Goal: Task Accomplishment & Management: Manage account settings

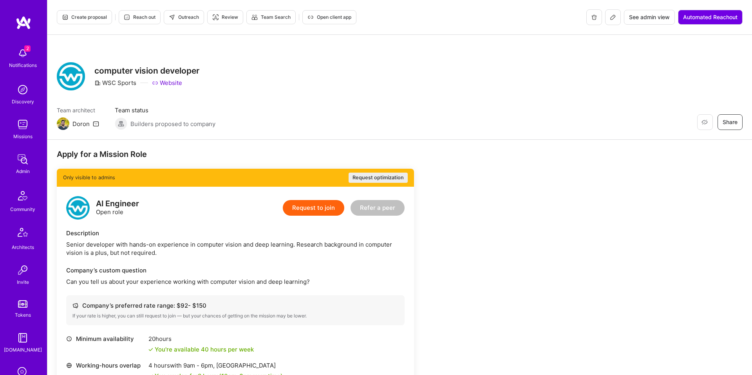
click at [618, 17] on button at bounding box center [613, 17] width 16 height 16
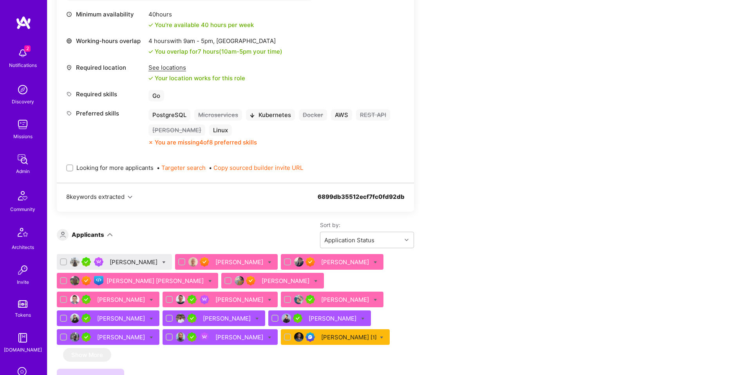
scroll to position [1058, 0]
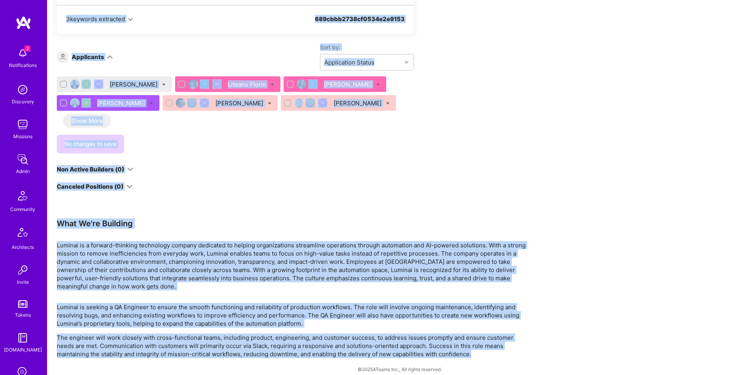
scroll to position [493, 0]
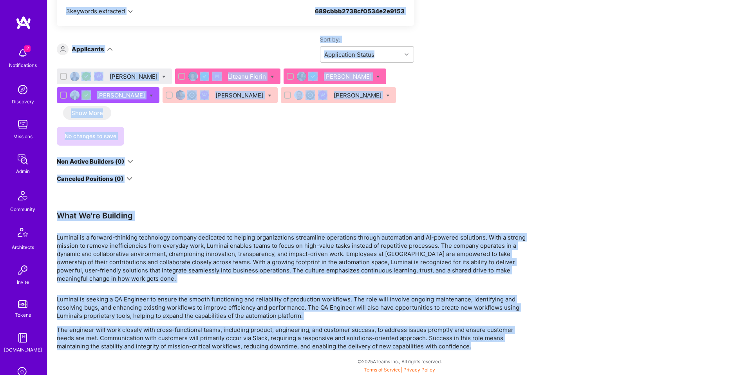
drag, startPoint x: 185, startPoint y: 46, endPoint x: 533, endPoint y: 344, distance: 457.7
copy div "QA Engineer Luminai Website Team architect Doron Team status Builders proposed …"
click at [313, 218] on div "What We're Building" at bounding box center [292, 216] width 470 height 10
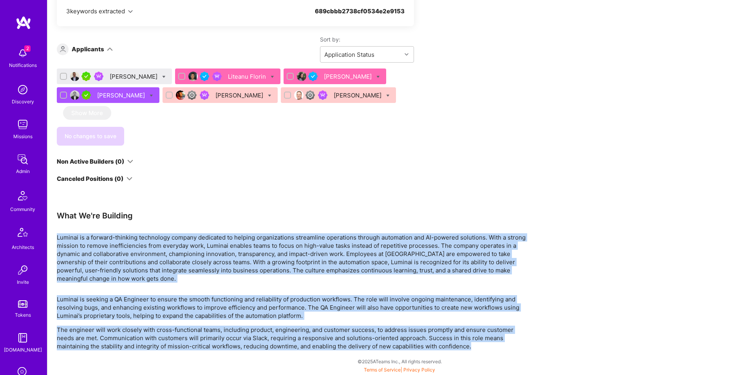
drag, startPoint x: 438, startPoint y: 309, endPoint x: 642, endPoint y: 351, distance: 209.0
click at [642, 351] on div "Apply for a Mission Role We've proposed builders to Luminai. You can still appl…" at bounding box center [399, 11] width 705 height 729
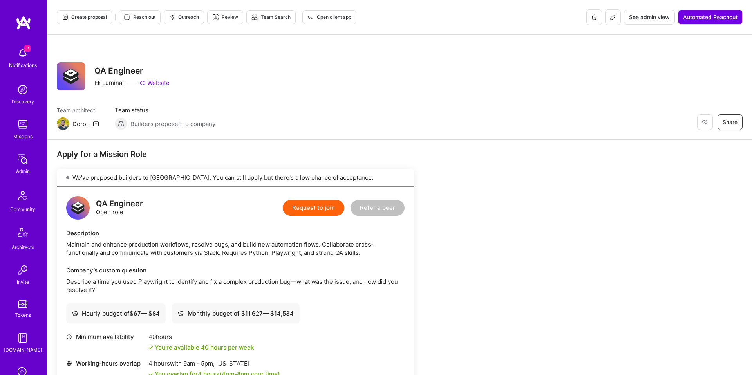
click at [109, 84] on div "Luminai" at bounding box center [108, 83] width 29 height 8
copy div "Luminai"
click at [174, 243] on div "Maintain and enhance production workflows, resolve bugs, and build new automati…" at bounding box center [235, 249] width 339 height 16
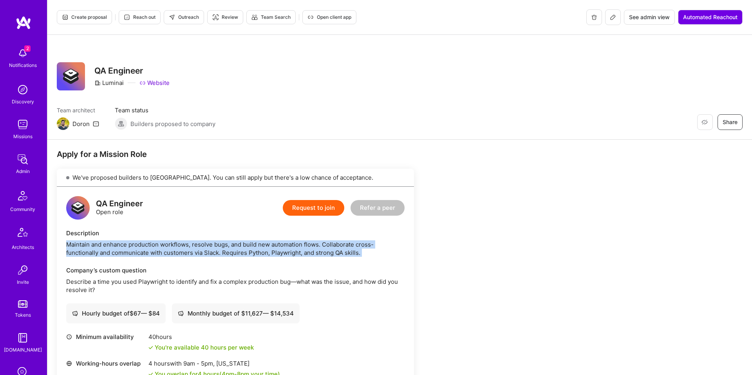
click at [174, 243] on div "Maintain and enhance production workflows, resolve bugs, and build new automati…" at bounding box center [235, 249] width 339 height 16
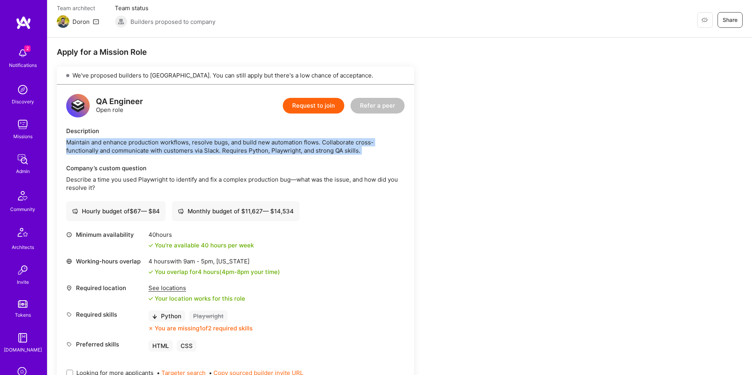
scroll to position [103, 0]
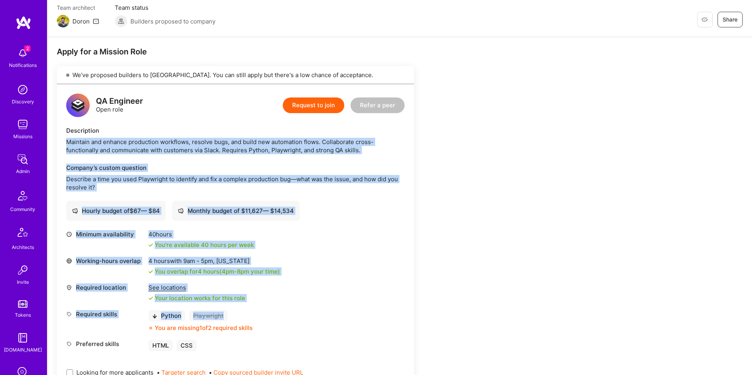
click at [242, 313] on div "Python Playwright" at bounding box center [201, 315] width 104 height 11
copy div "Maintain and enhance production workflows, resolve bugs, and build new automati…"
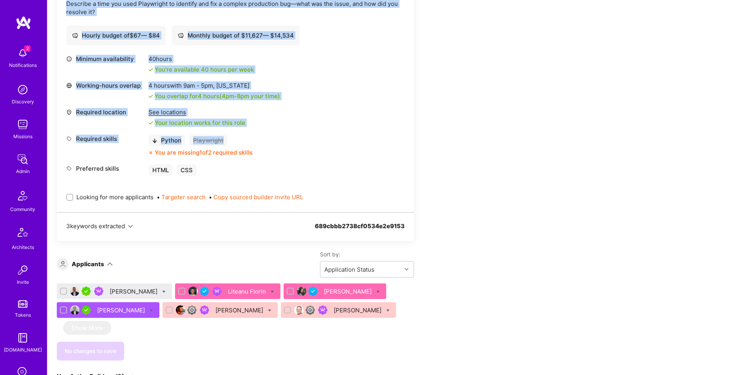
scroll to position [284, 0]
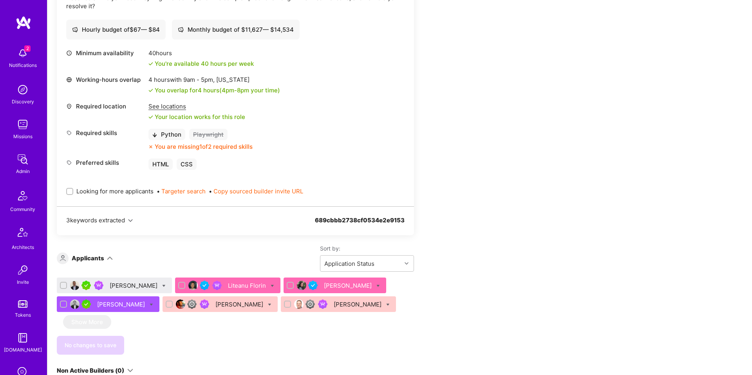
click at [461, 274] on div "Apply for a Mission Role We've proposed builders to Luminai. You can still appl…" at bounding box center [292, 212] width 470 height 695
click at [334, 283] on div "Kunal Pandya" at bounding box center [348, 286] width 49 height 8
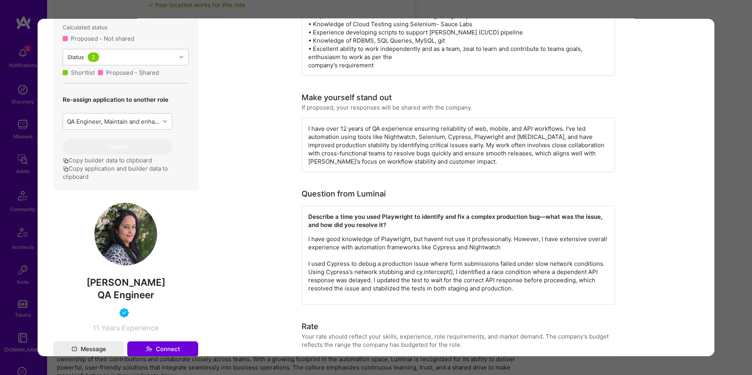
scroll to position [287, 0]
click at [145, 288] on span "Kunal Pandya" at bounding box center [125, 282] width 145 height 12
copy span "Kunal Pandya"
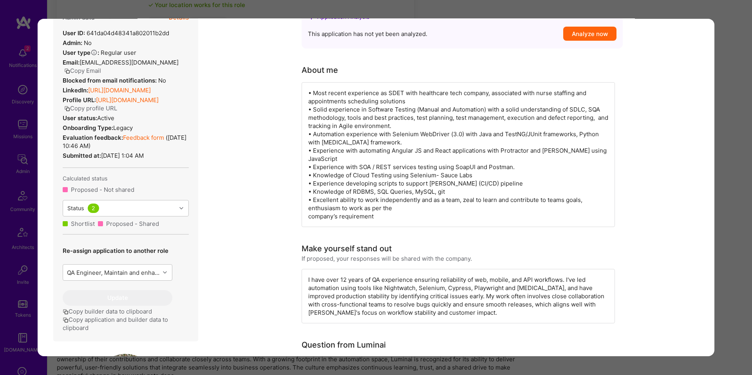
scroll to position [121, 0]
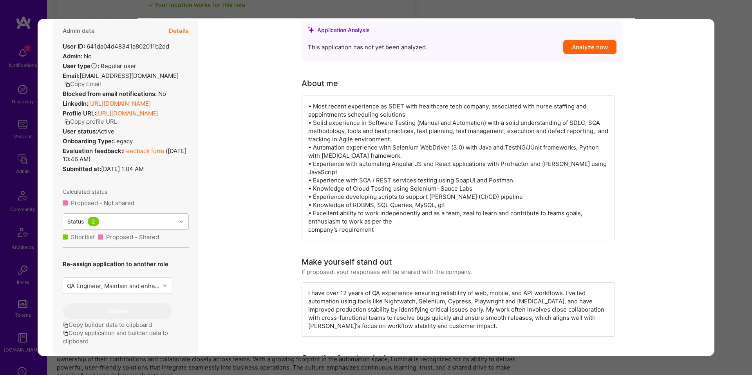
click at [195, 105] on div "Admin data Details User ID: 641da04d48341a802011b2dd Admin: No User type Regula…" at bounding box center [125, 187] width 145 height 335
copy div "LinkedIn: https://linkedin.com/in/kbjoshipandya"
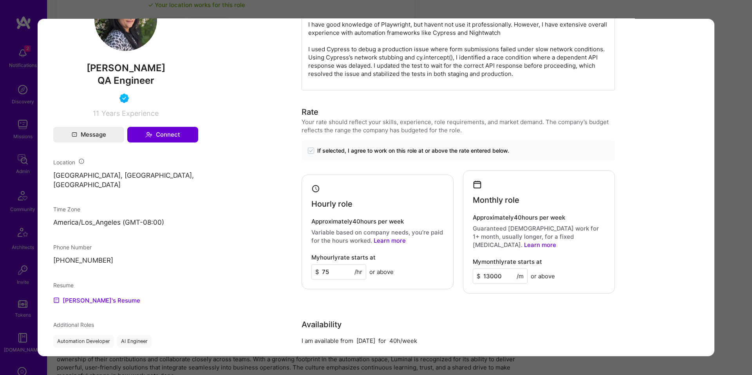
scroll to position [513, 0]
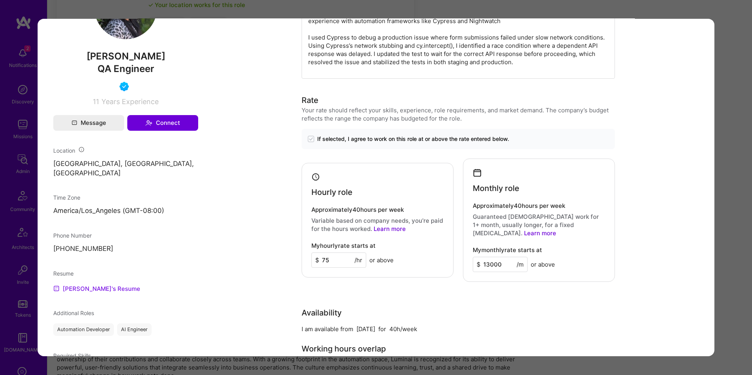
click at [90, 290] on link "Kunal's Resume" at bounding box center [96, 288] width 87 height 9
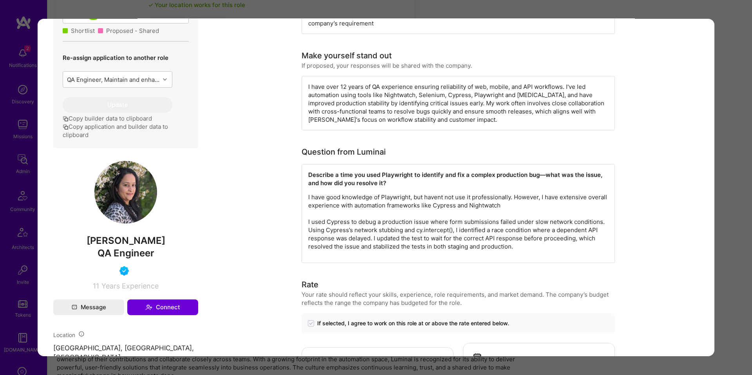
click at [143, 139] on button "Copy application and builder data to clipboard" at bounding box center [126, 131] width 126 height 16
click at [20, 31] on div "Application 3 of 6 Evaluation scores Expertise level Good Interpersonal skills …" at bounding box center [376, 187] width 752 height 375
